Goal: Transaction & Acquisition: Book appointment/travel/reservation

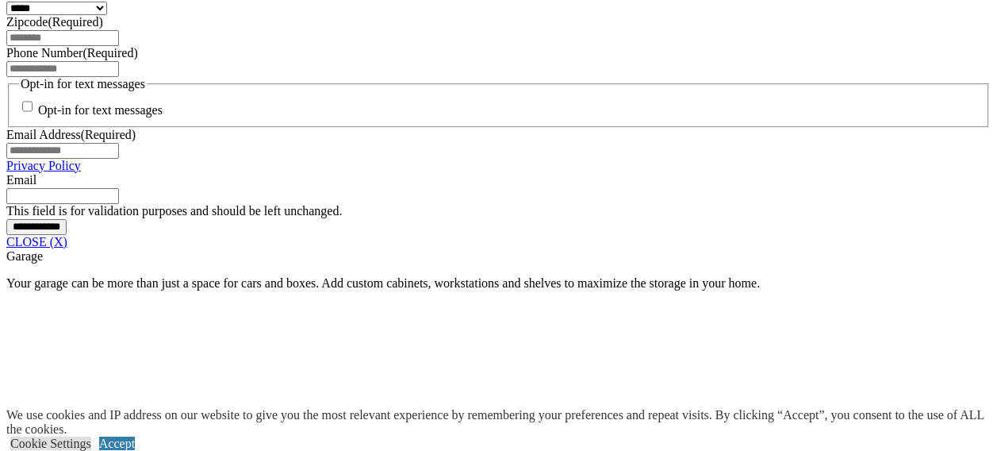
scroll to position [1266, 0]
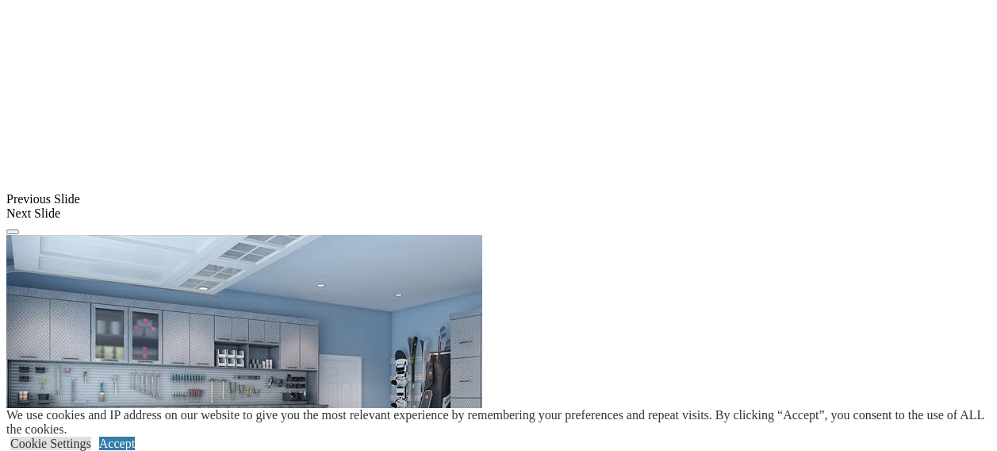
scroll to position [1285, 0]
